Goal: Task Accomplishment & Management: Complete application form

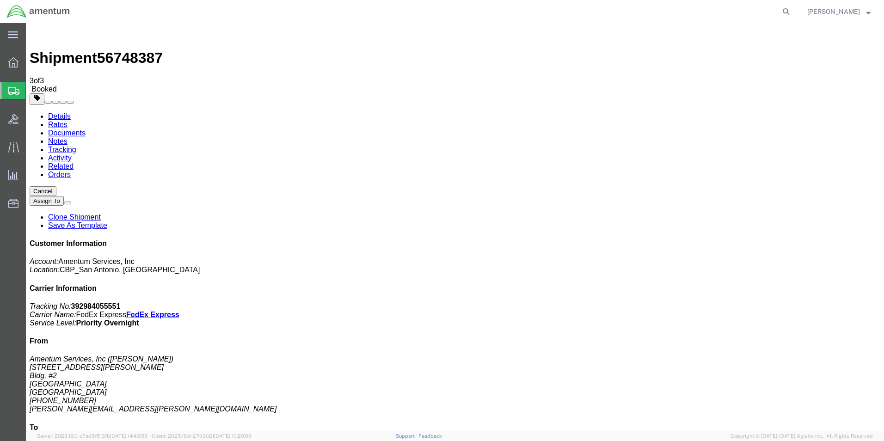
click at [0, 0] on span "Create Shipment" at bounding box center [0, 0] width 0 height 0
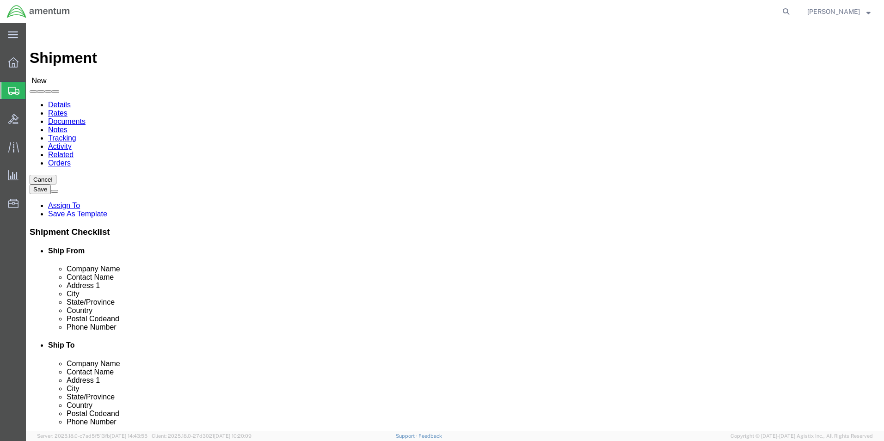
scroll to position [231, 0]
type input "cbp"
select select "49945"
select select "[GEOGRAPHIC_DATA]"
click input "text"
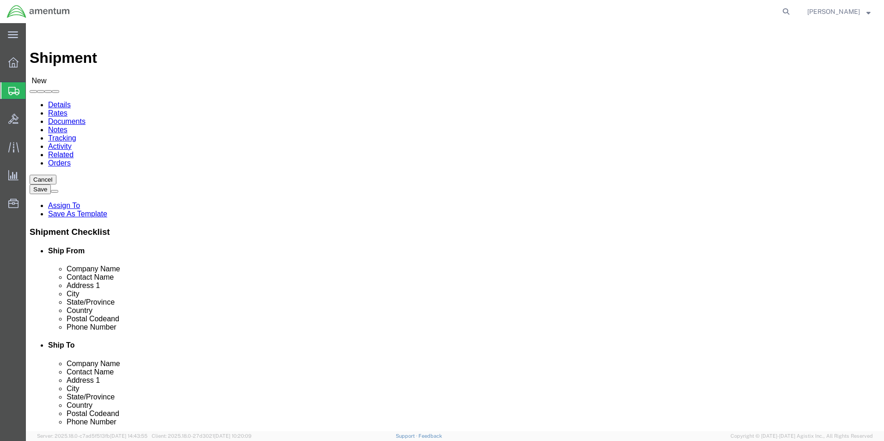
type input "AA CALIBRATION SERVICES"
type input "[PERSON_NAME]"
type input "[STREET_ADDRESS][PERSON_NAME]"
type input "YAZOO"
click p "- AA CALIBRATION SERVICES - (AA CALIBRATION SERVICES) [STREET_ADDRESS][PERSON_N…"
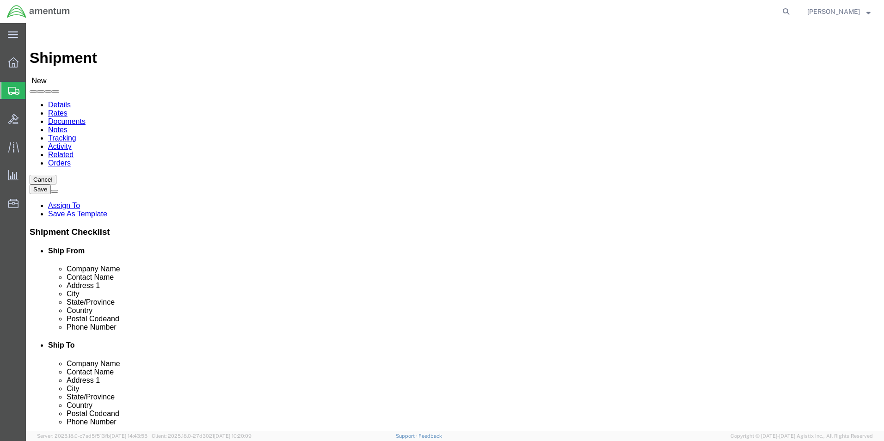
select select "MS"
type input "[GEOGRAPHIC_DATA]"
click input "text"
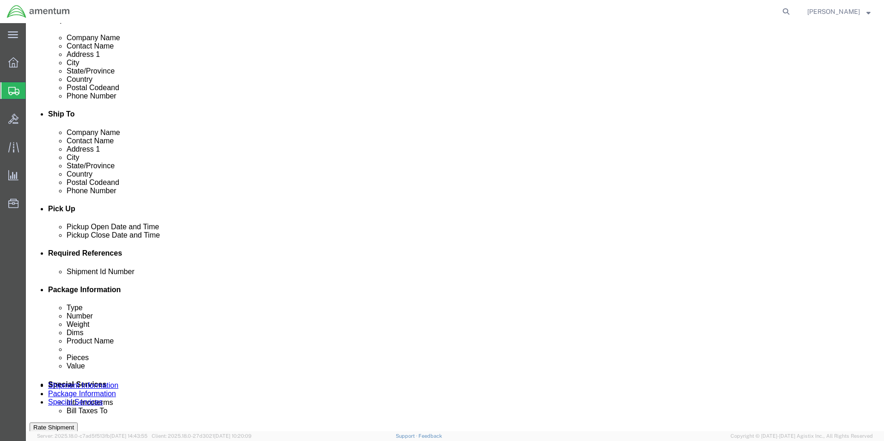
type input "[PHONE_NUMBER]"
click div "[DATE] 4:00 PM"
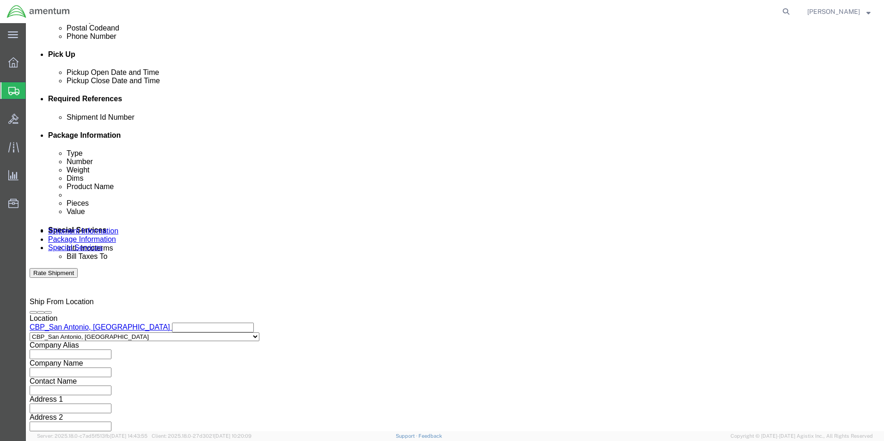
click input "4:00 PM"
click input "8:00 PM"
type input "8:00 AM"
click button "Apply"
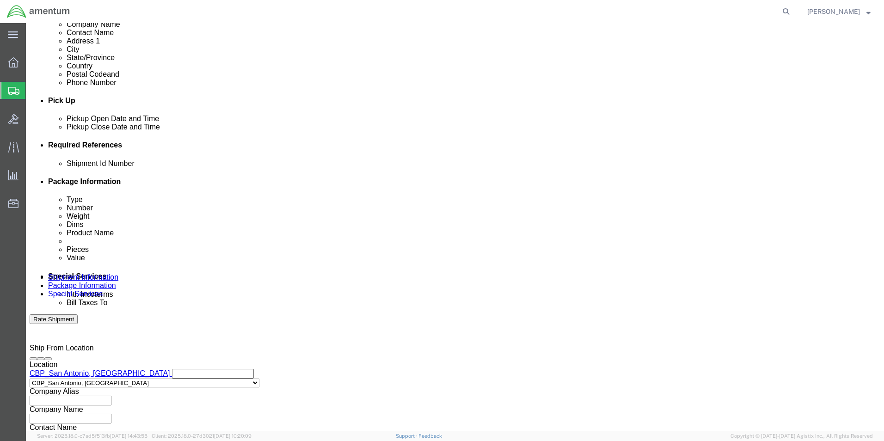
click div "[DATE] 9:00 AM"
click input "3:00 AM"
type input "3:00 PM"
click button "Apply"
click button "Add reference"
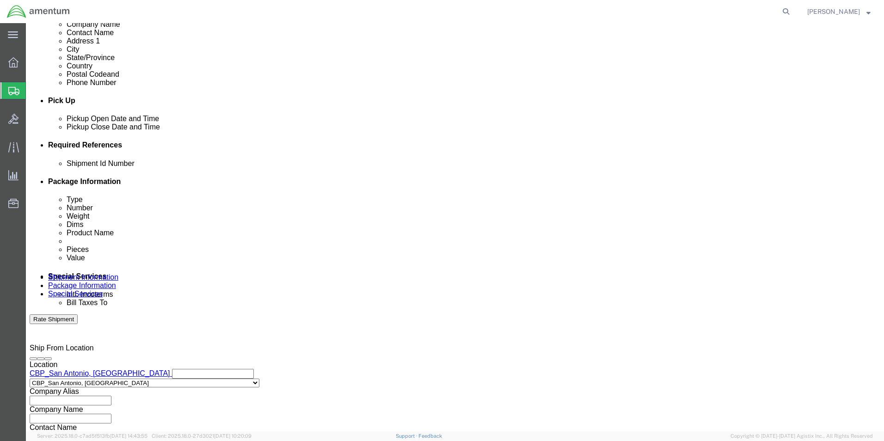
click button "Add reference"
click input "text"
type input "CBP0043724"
click select "Select Account Type Activity ID Airline Appointment Number ASN Batch Request # …"
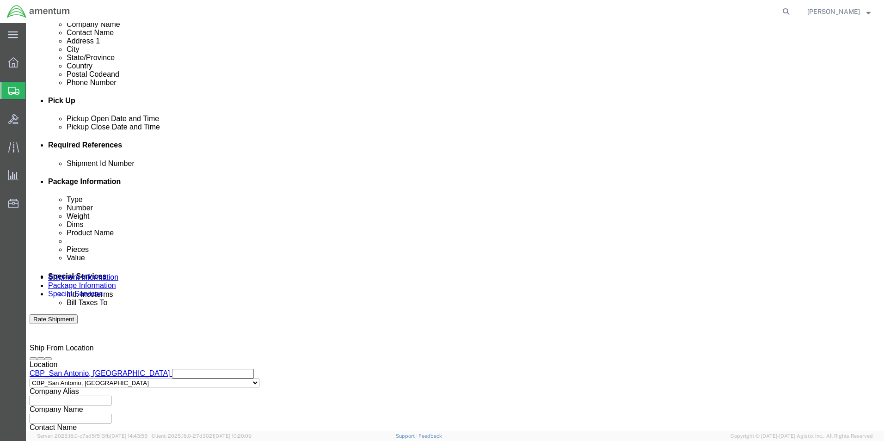
select select "CUSTREF"
click select "Select Account Type Activity ID Airline Appointment Number ASN Batch Request # …"
click input "text"
type input "CBP0043724"
click div "Shipment Id Number CBP0043724 Select Account Type Activity ID Airline Appointme…"
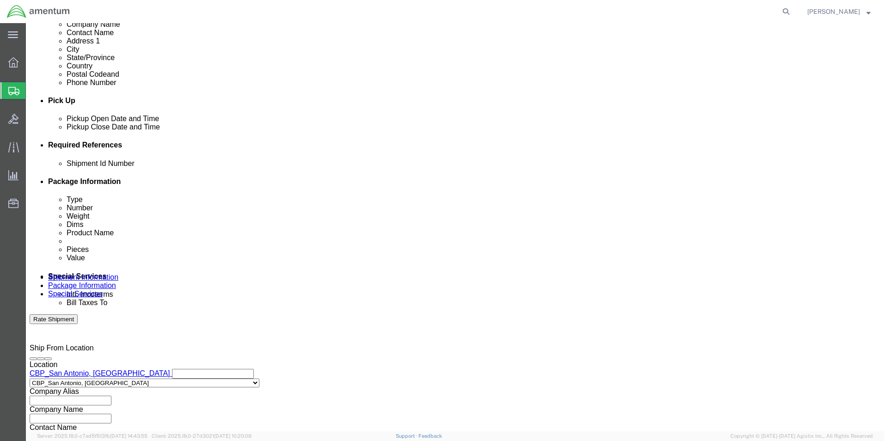
click select "Select Account Type Activity ID Airline Appointment Number ASN Batch Request # …"
select select "DEPT"
click select "Select Account Type Activity ID Airline Appointment Number ASN Batch Request # …"
click input "text"
type input "CBP"
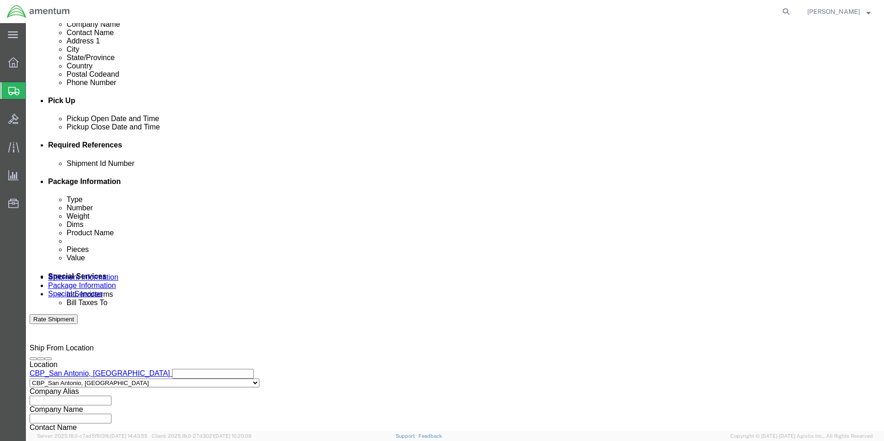
click select "Select Account Type Activity ID Airline Appointment Number ASN Batch Request # …"
select select "PROJNUM"
click select "Select Account Type Activity ID Airline Appointment Number ASN Batch Request # …"
click input "text"
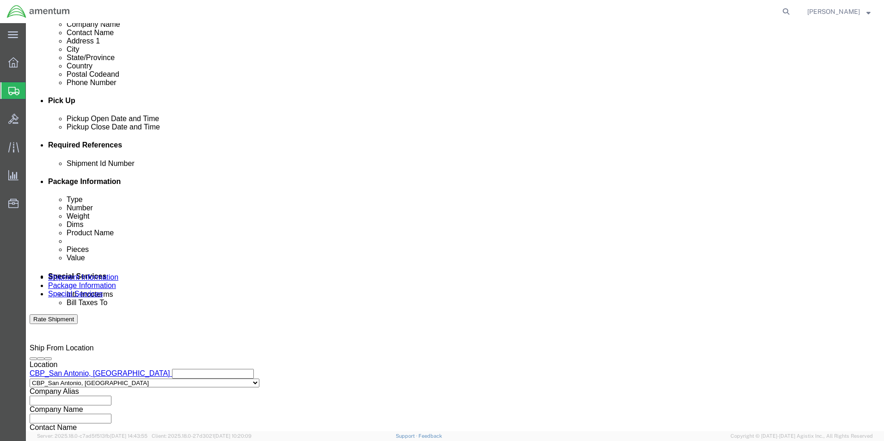
type input "6118.03.03.2219.000.WST.0000"
click select "Select Air Less than Truckload Multi-Leg Ocean Freight Rail Small Parcel Truckl…"
select select "SMAL"
click select "Select Air Less than Truckload Multi-Leg Ocean Freight Rail Small Parcel Truckl…"
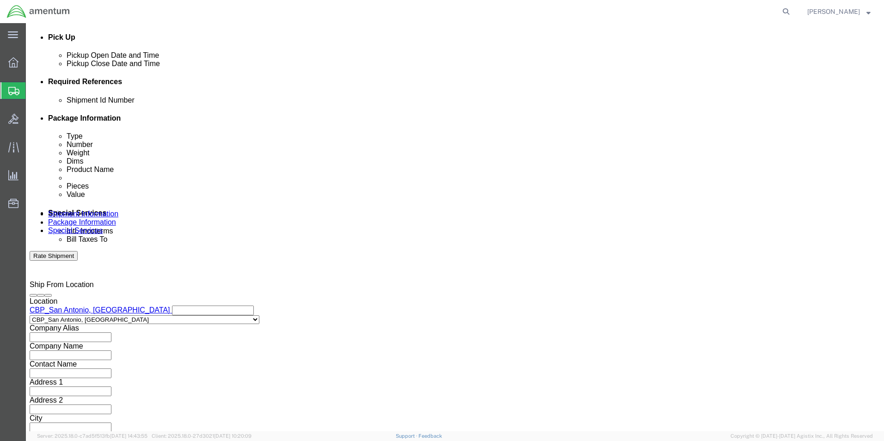
scroll to position [403, 0]
click button "Continue"
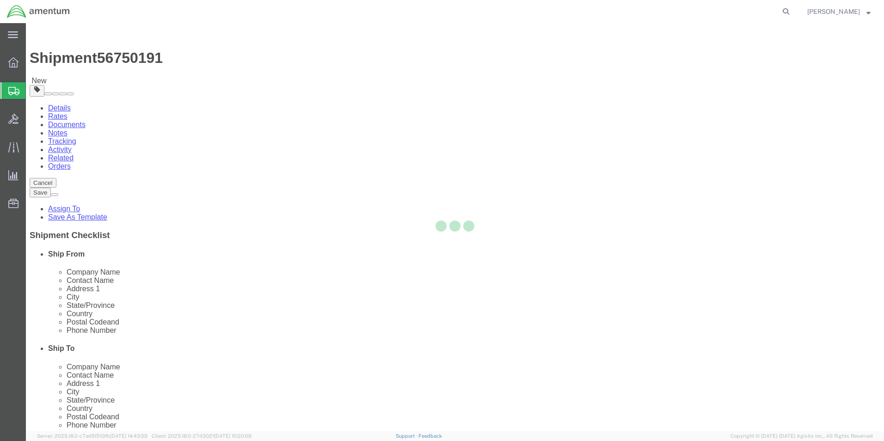
select select "YRPK"
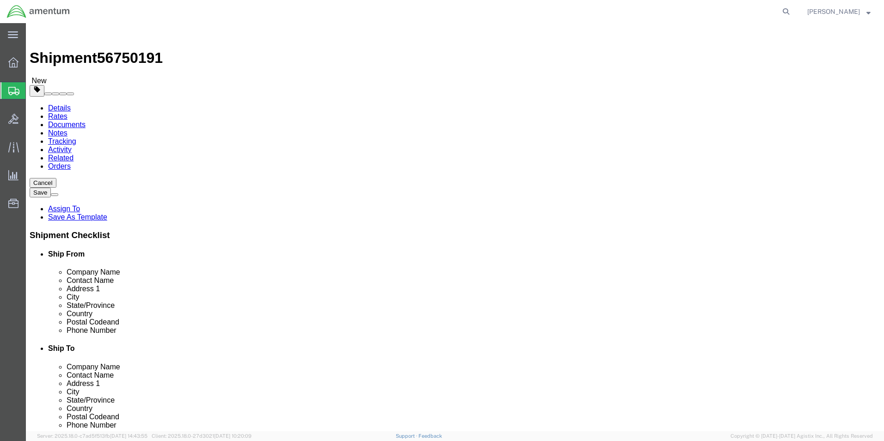
click input "text"
click link "Add Content"
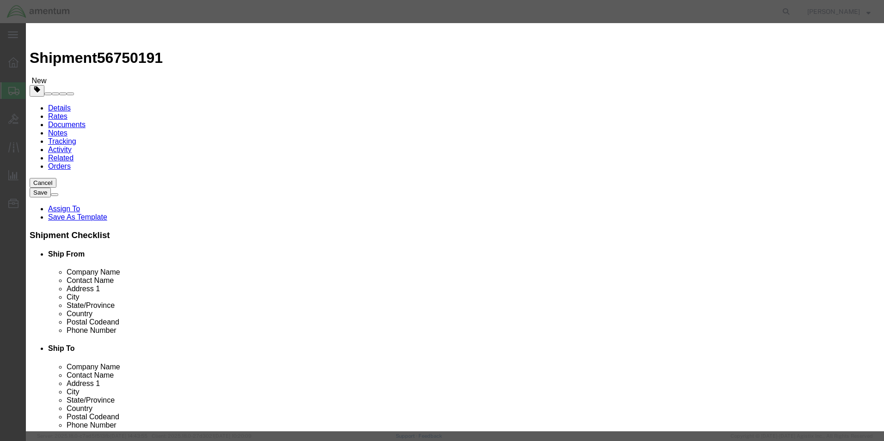
click input "text"
type input "M22520/1-01 CRIMPING TOOL SN: 219258"
drag, startPoint x: 284, startPoint y: 90, endPoint x: 221, endPoint y: 87, distance: 62.9
click div "Pieces 0 Select Bag Barrels 100Board Feet Bottle Box Blister Pack Carats Can Ca…"
type input "1"
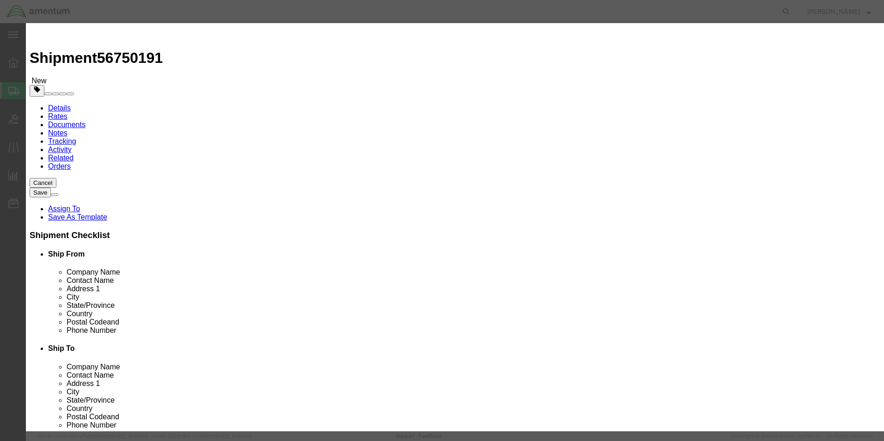
click input "text"
type input "40.00"
click button "Save & Close"
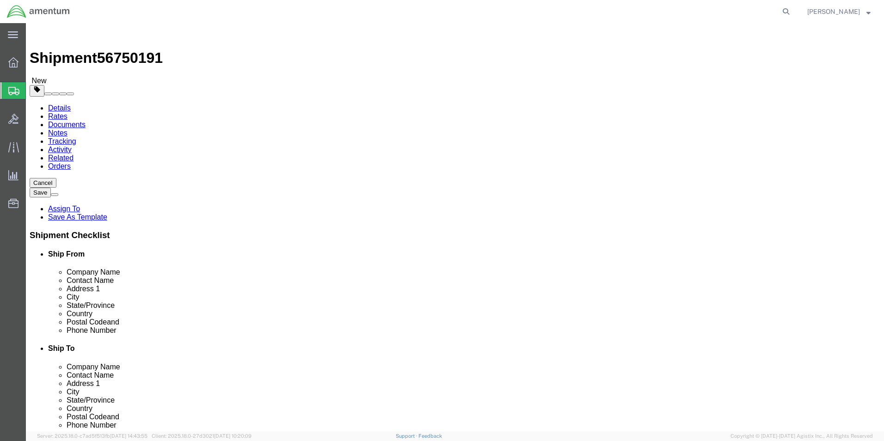
click input "text"
type input "10"
type input "9"
type input "7"
drag, startPoint x: 158, startPoint y: 218, endPoint x: 93, endPoint y: 210, distance: 64.7
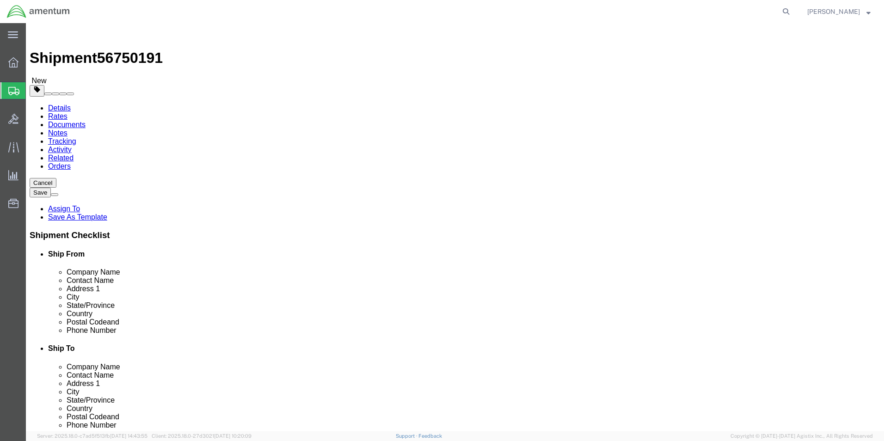
click div "Weight 0.00 Select kgs lbs Ship. t°"
type input "2.5"
click button "Continue"
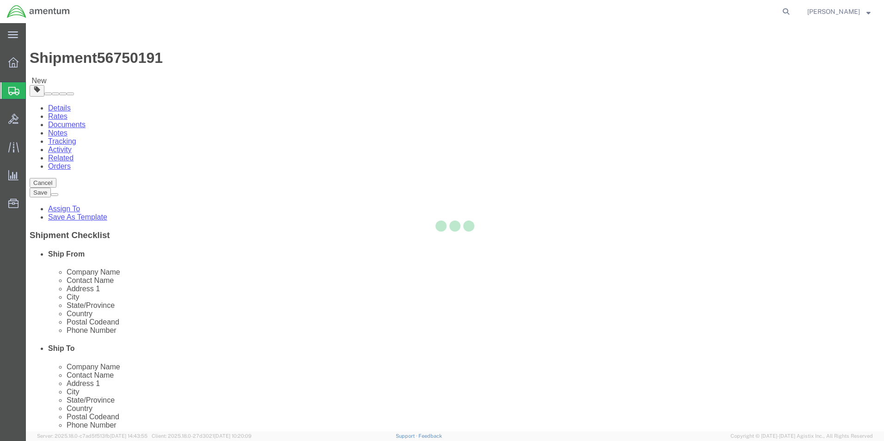
select select
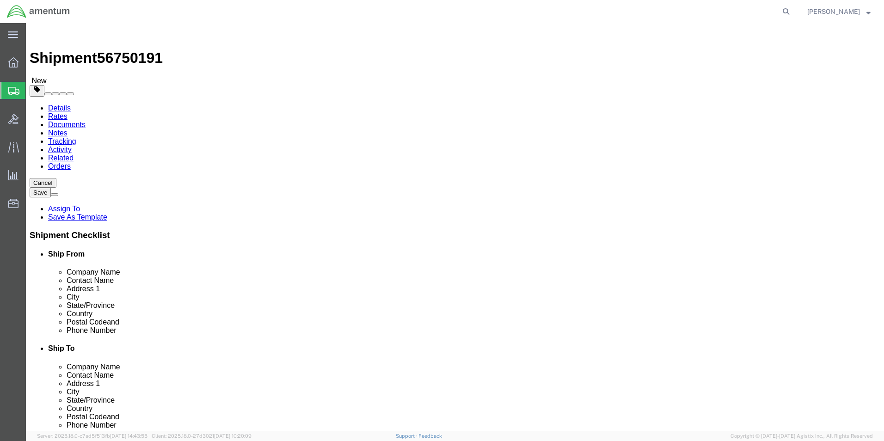
click button "Rate Shipment"
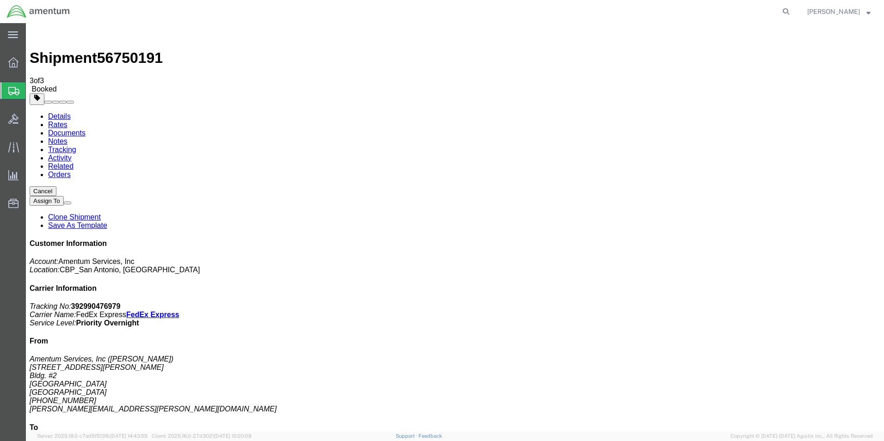
click at [64, 112] on link "Details" at bounding box center [59, 116] width 23 height 8
click link "Schedule pickup request"
